Goal: Task Accomplishment & Management: Complete application form

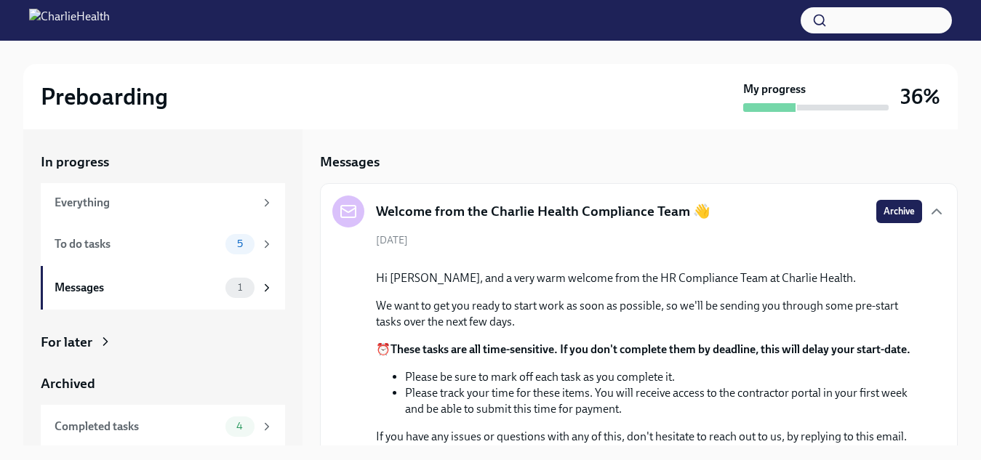
scroll to position [47, 0]
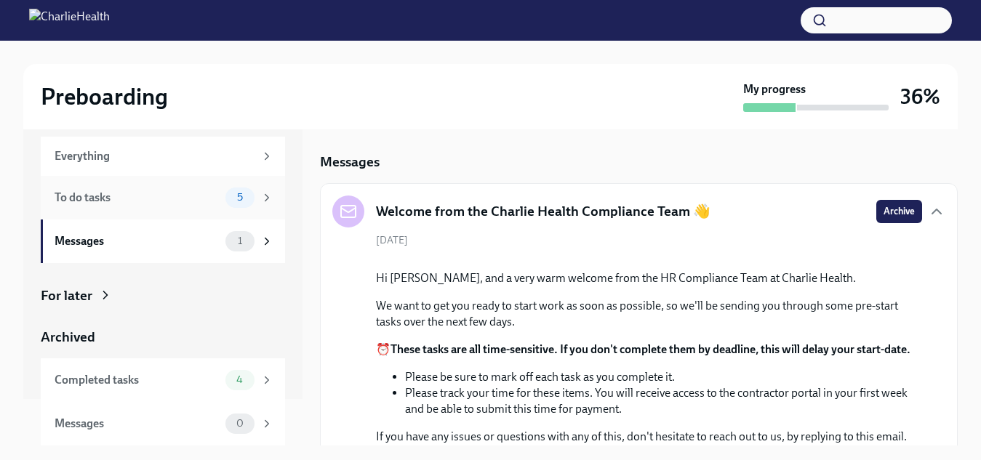
click at [170, 207] on div "To do tasks 5" at bounding box center [164, 198] width 219 height 20
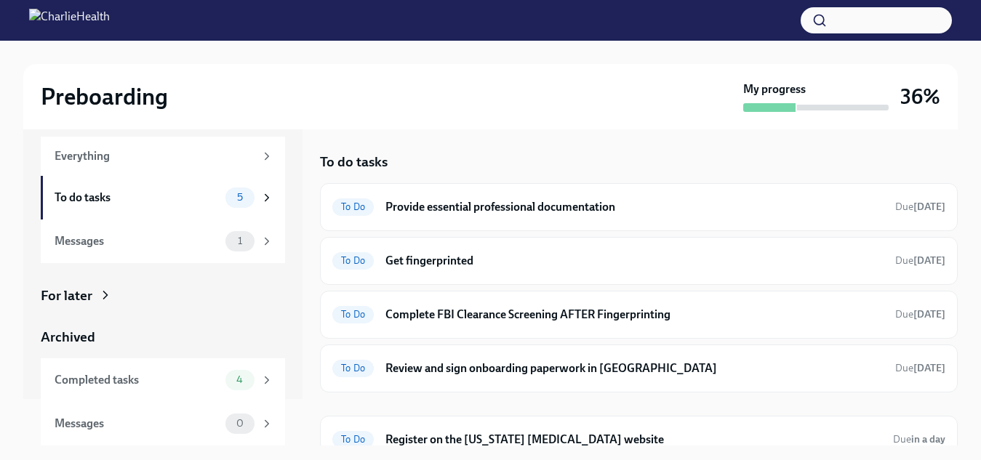
scroll to position [18, 0]
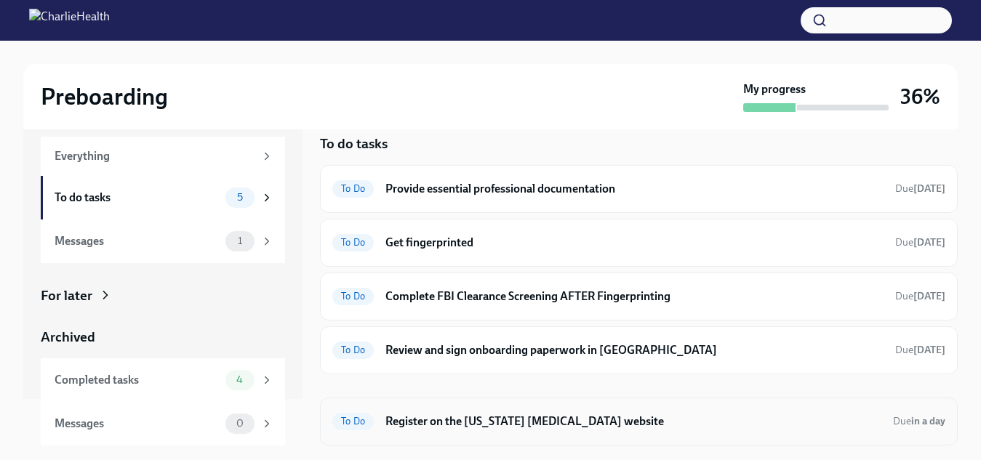
click at [736, 419] on h6 "Register on the [US_STATE] [MEDICAL_DATA] website" at bounding box center [633, 422] width 496 height 16
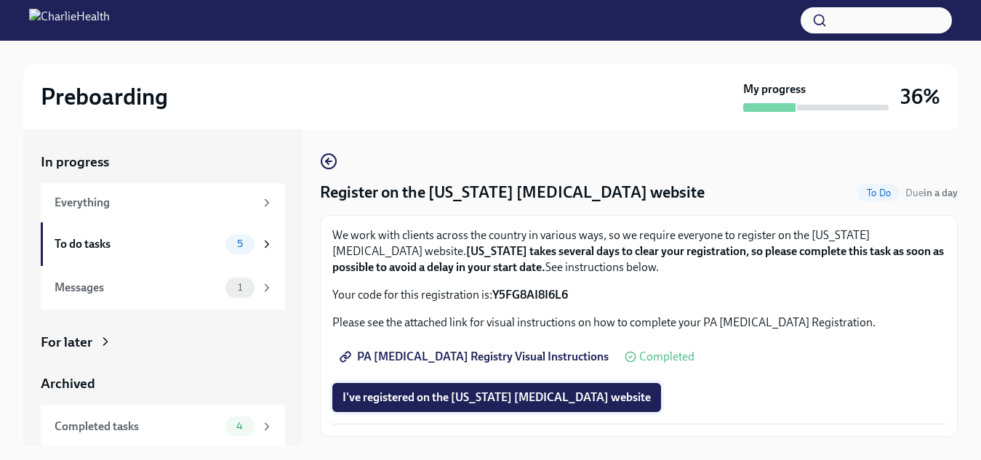
click at [542, 396] on span "I've registered on the [US_STATE] [MEDICAL_DATA] website" at bounding box center [496, 397] width 308 height 15
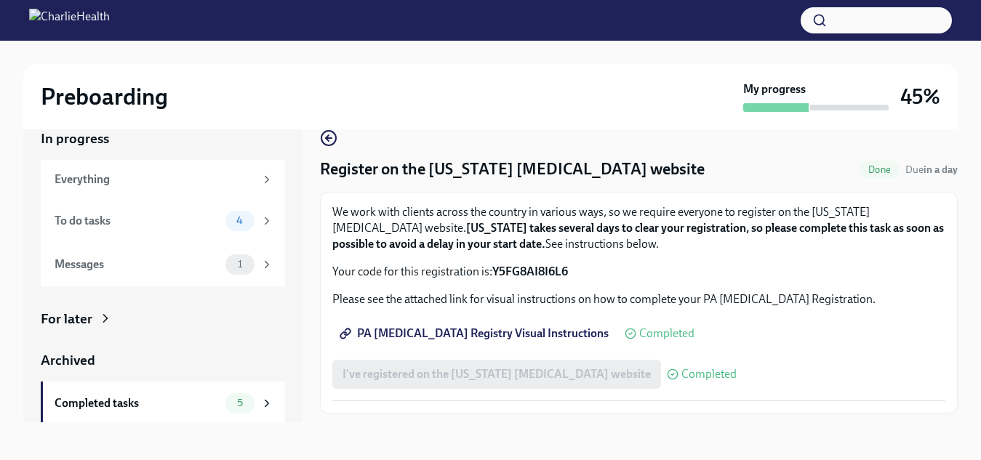
scroll to position [26, 0]
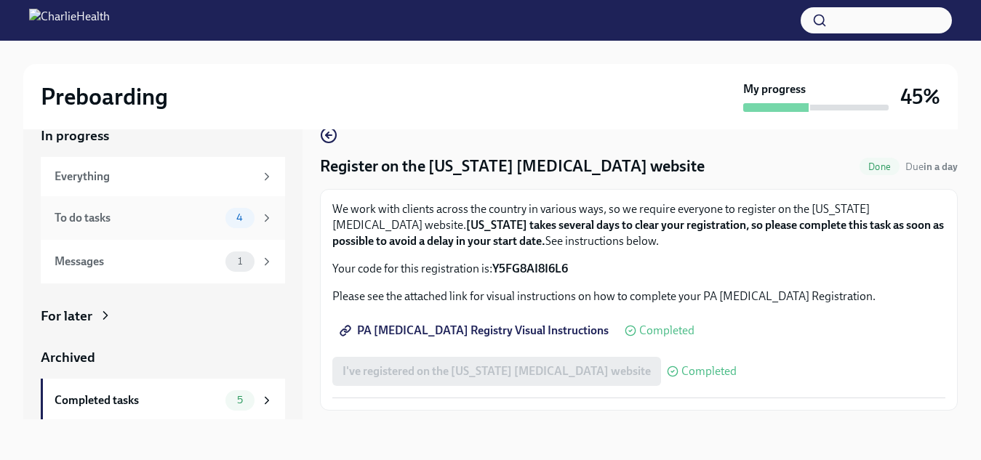
click at [260, 230] on div "To do tasks 4" at bounding box center [163, 218] width 244 height 44
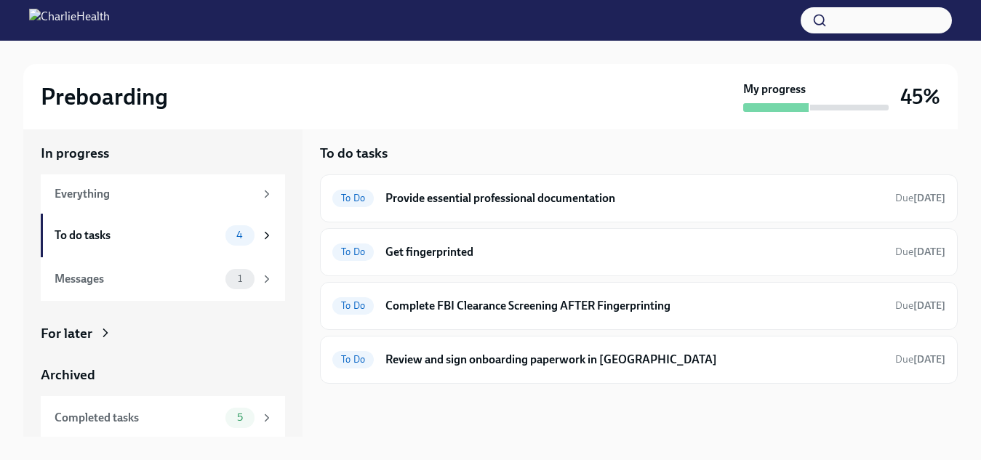
scroll to position [10, 0]
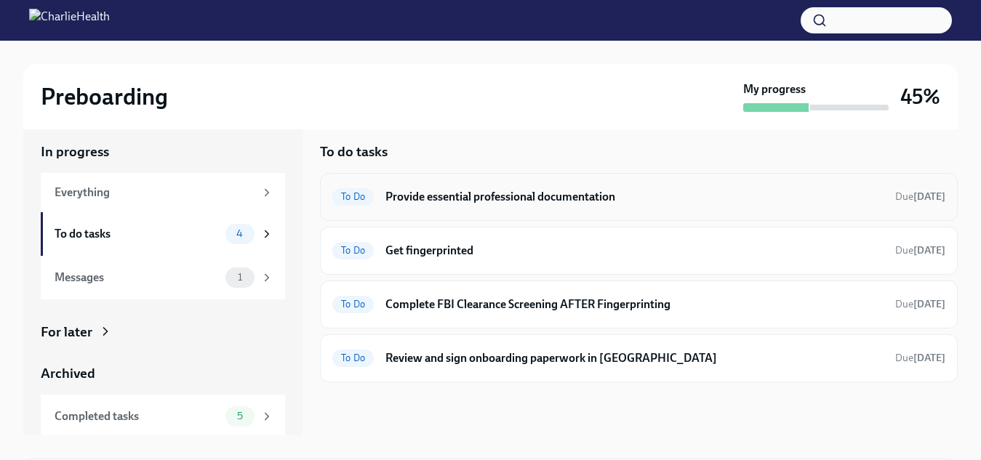
click at [625, 219] on div "To Do Provide essential professional documentation Due [DATE]" at bounding box center [639, 197] width 638 height 48
click at [617, 196] on h6 "Provide essential professional documentation" at bounding box center [634, 197] width 498 height 16
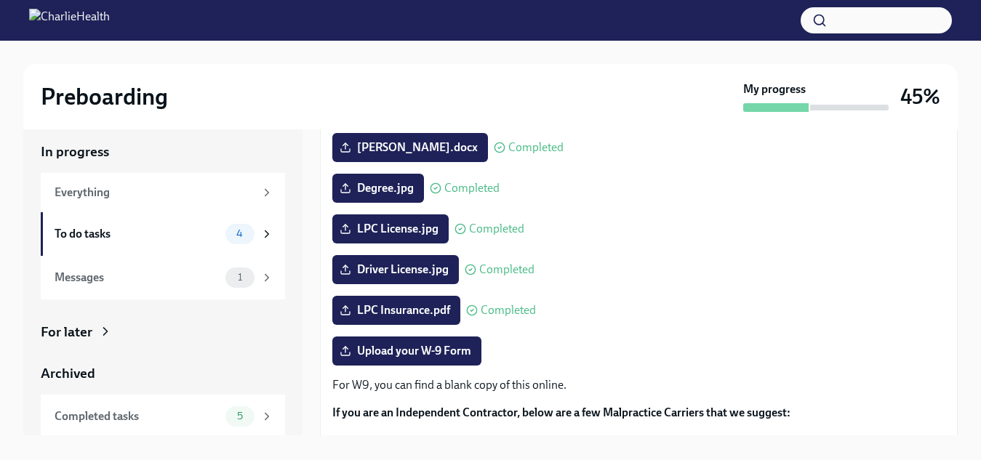
scroll to position [218, 0]
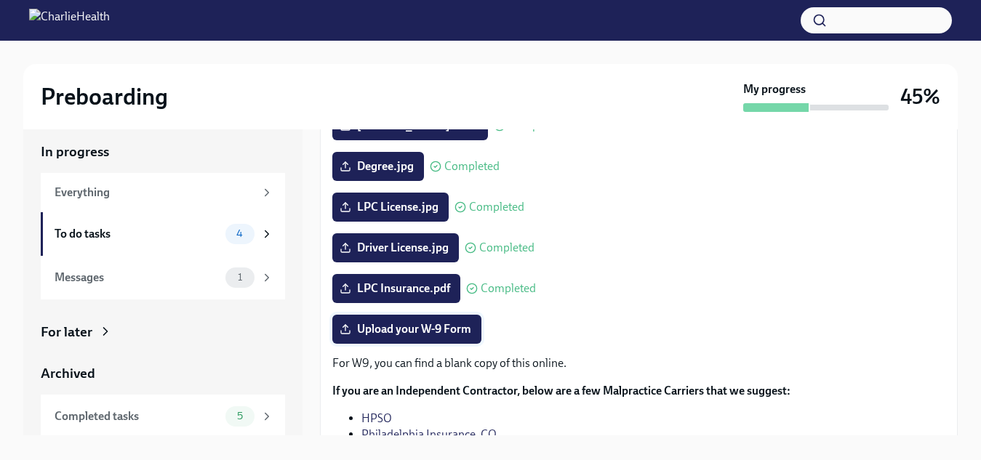
click at [439, 328] on span "Upload your W-9 Form" at bounding box center [406, 329] width 129 height 15
click at [0, 0] on input "Upload your W-9 Form" at bounding box center [0, 0] width 0 height 0
click at [144, 238] on div "To do tasks" at bounding box center [137, 234] width 165 height 16
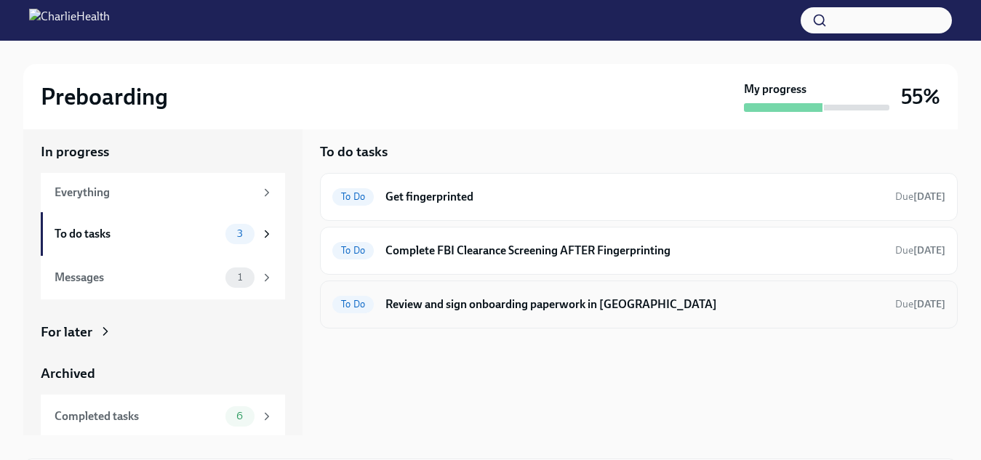
click at [630, 318] on div "To Do Review and sign onboarding paperwork in [GEOGRAPHIC_DATA] Due [DATE]" at bounding box center [639, 305] width 638 height 48
click at [588, 305] on h6 "Review and sign onboarding paperwork in [GEOGRAPHIC_DATA]" at bounding box center [634, 305] width 498 height 16
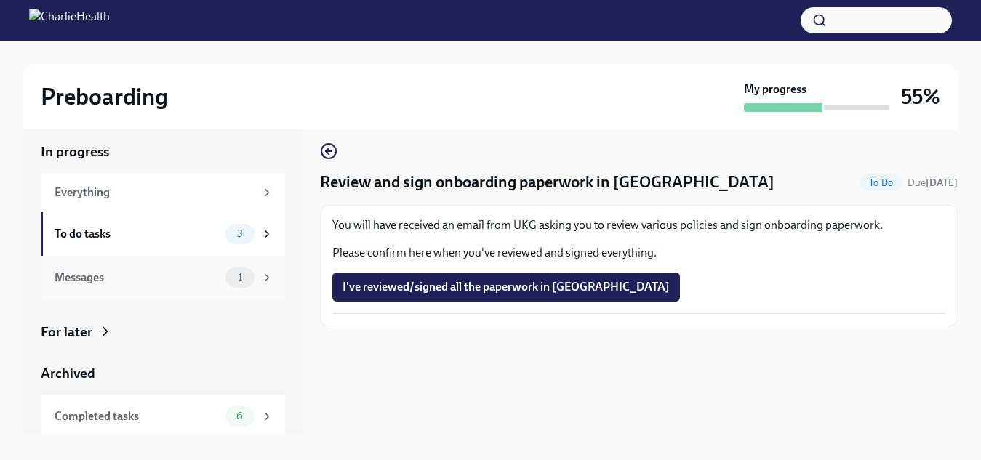
click at [260, 281] on icon at bounding box center [266, 277] width 13 height 13
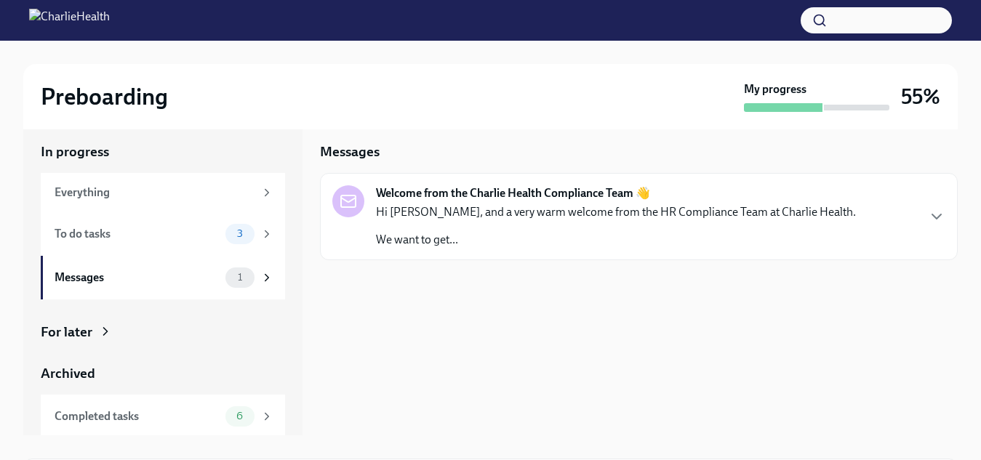
click at [623, 238] on p "We want to get..." at bounding box center [616, 240] width 480 height 16
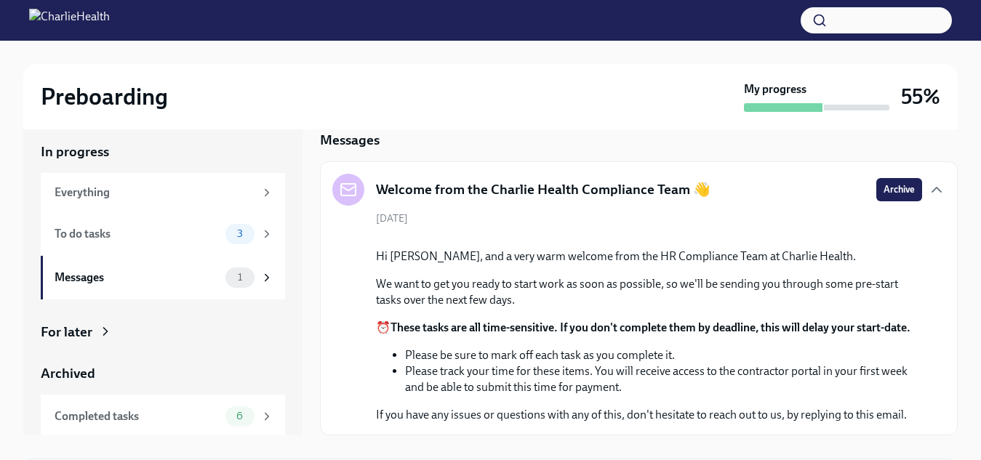
scroll to position [181, 0]
